Goal: Task Accomplishment & Management: Use online tool/utility

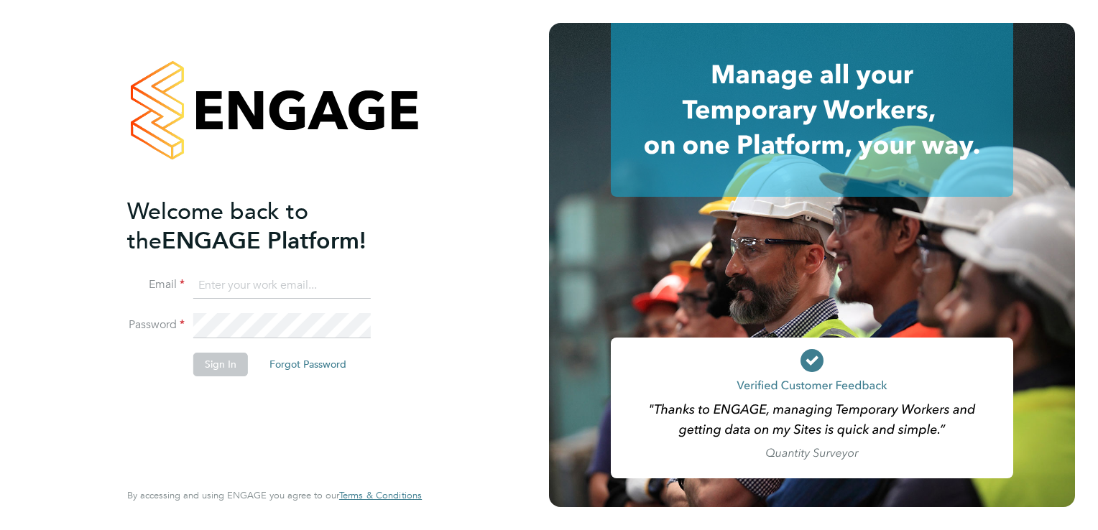
type input "donna.bradley@torus.co.uk"
click at [231, 366] on button "Sign In" at bounding box center [220, 364] width 55 height 23
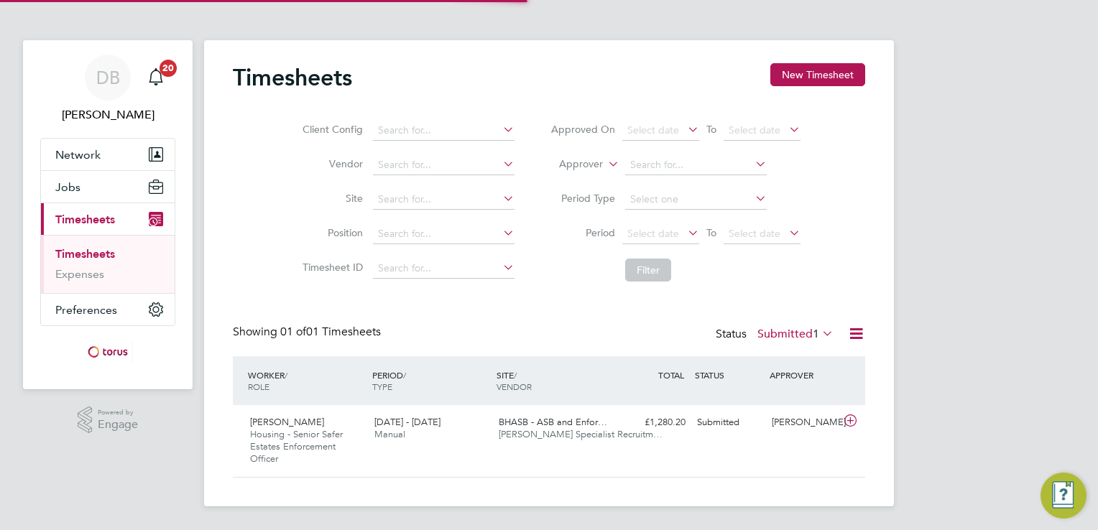
scroll to position [36, 125]
click at [844, 420] on icon at bounding box center [850, 420] width 18 height 11
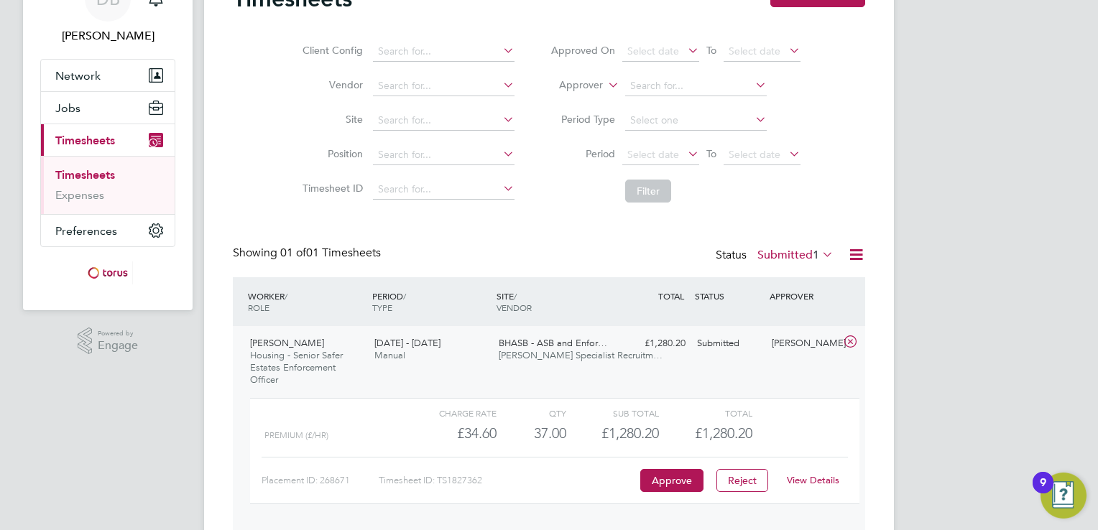
scroll to position [130, 0]
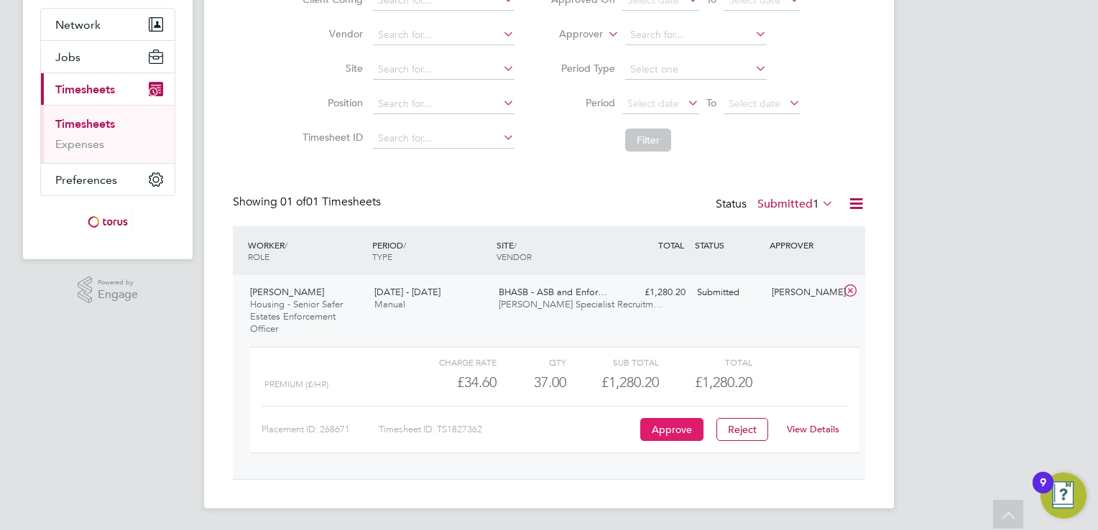
click at [661, 430] on button "Approve" at bounding box center [671, 429] width 63 height 23
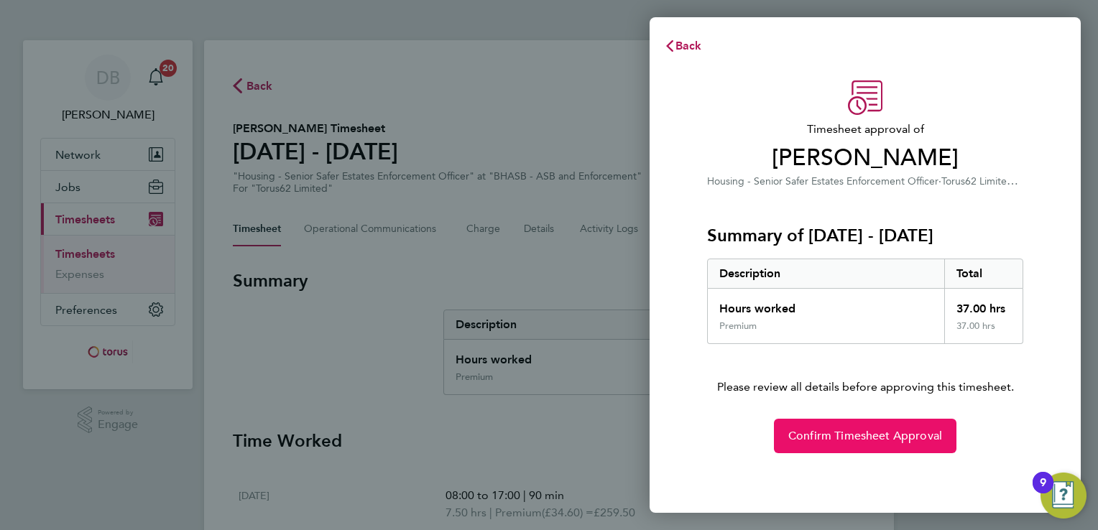
click at [891, 430] on span "Confirm Timesheet Approval" at bounding box center [865, 436] width 154 height 14
